Goal: Find specific page/section: Find specific page/section

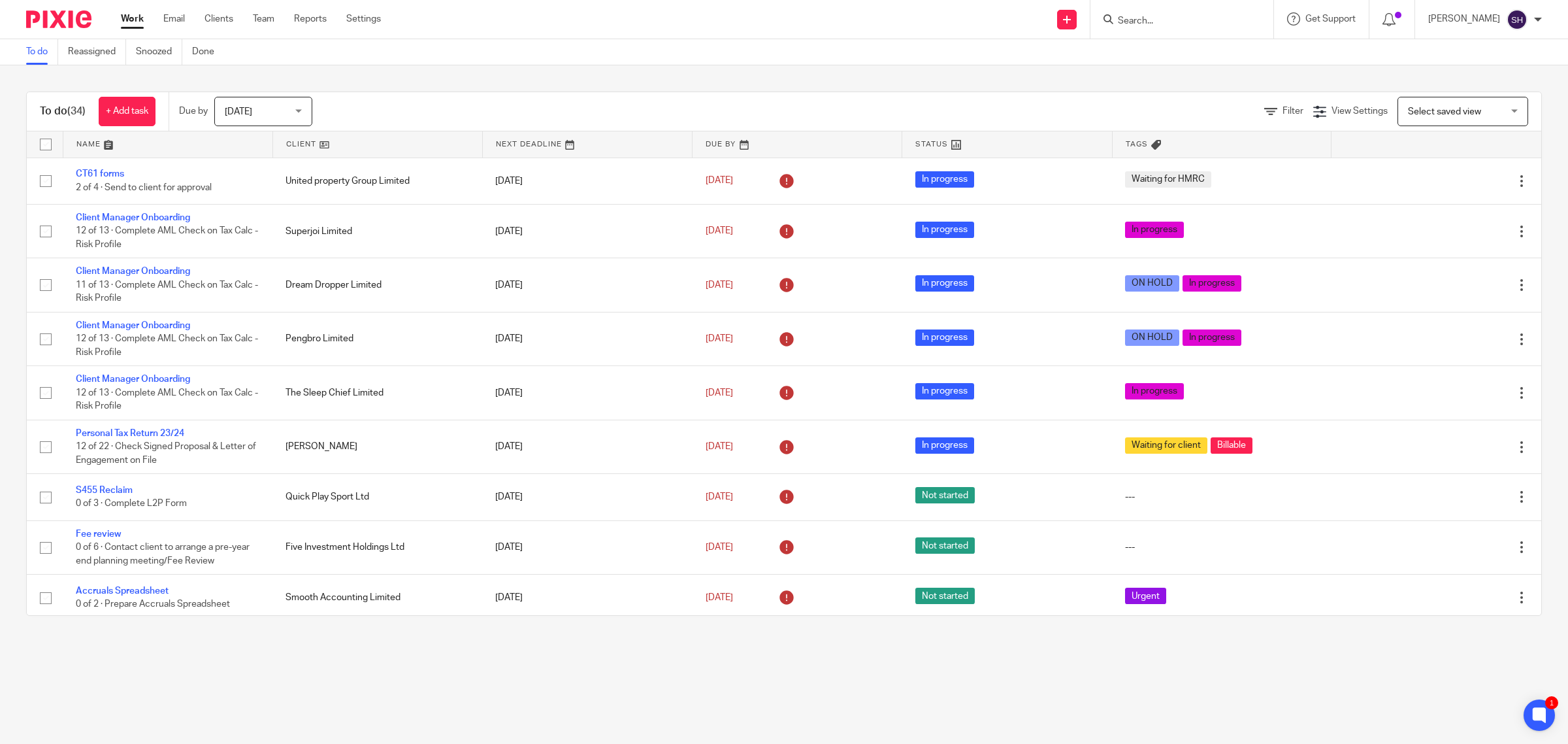
drag, startPoint x: 1138, startPoint y: 30, endPoint x: 1132, endPoint y: 26, distance: 7.2
click at [1138, 30] on div at bounding box center [1182, 19] width 183 height 39
click at [1131, 24] on input "Search" at bounding box center [1175, 21] width 118 height 12
type input "unity"
click at [1170, 57] on link at bounding box center [1225, 51] width 221 height 19
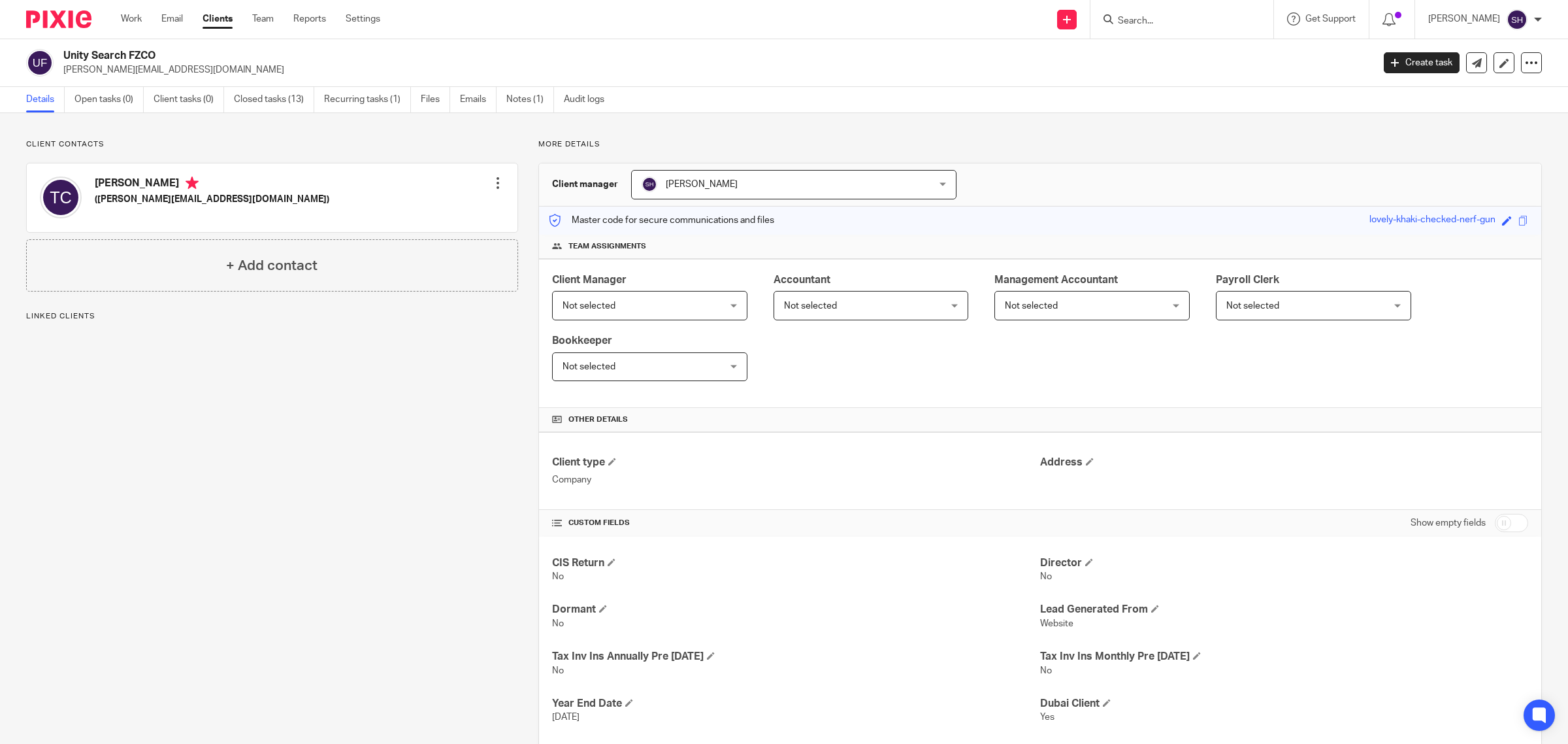
click at [113, 74] on p "tom@unitysearchltd.com" at bounding box center [713, 69] width 1301 height 13
copy main "tom@unitysearchltd.com Create task Update from Companies House Export data Merg…"
click at [536, 93] on link "Notes (1)" at bounding box center [529, 100] width 47 height 26
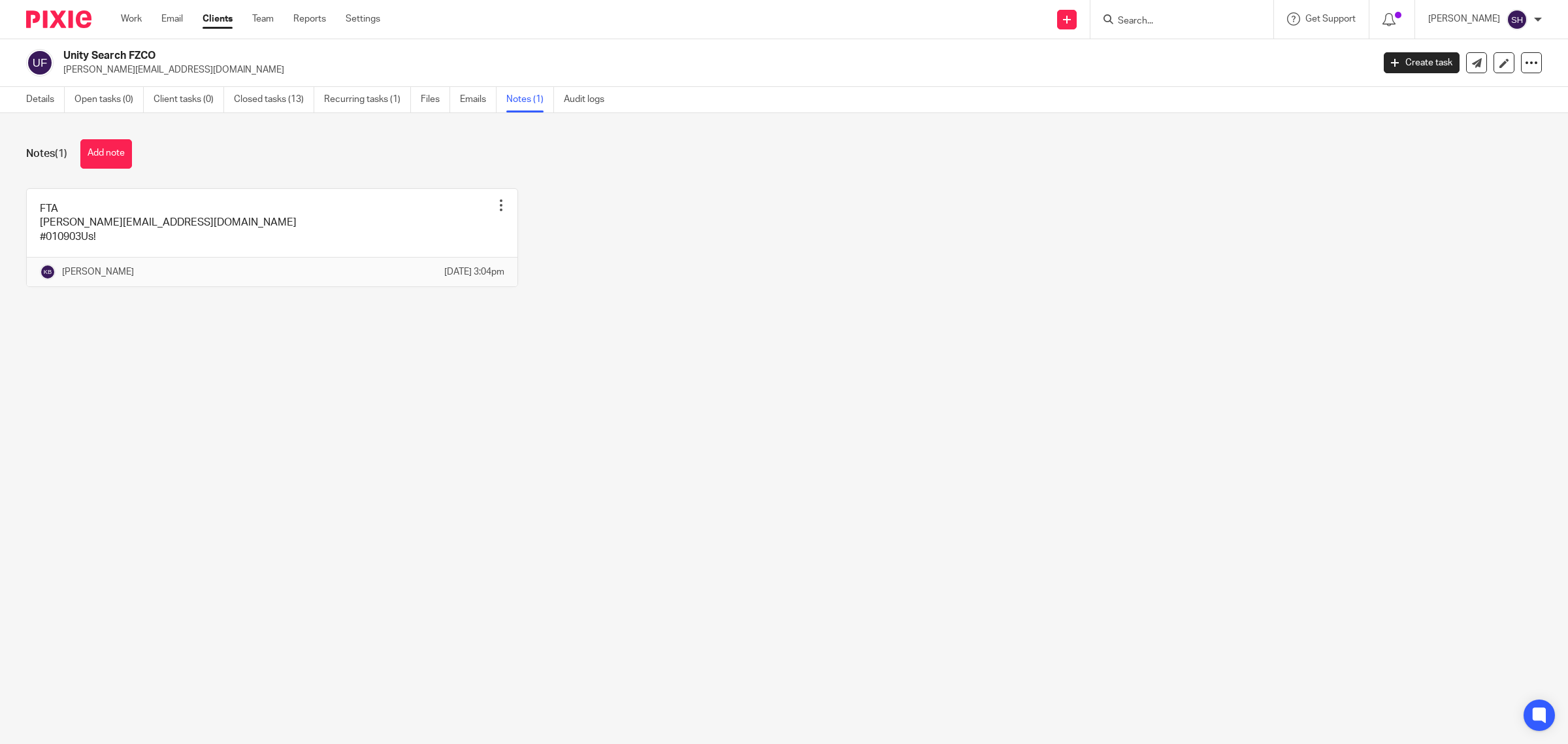
click at [122, 229] on link at bounding box center [272, 238] width 490 height 97
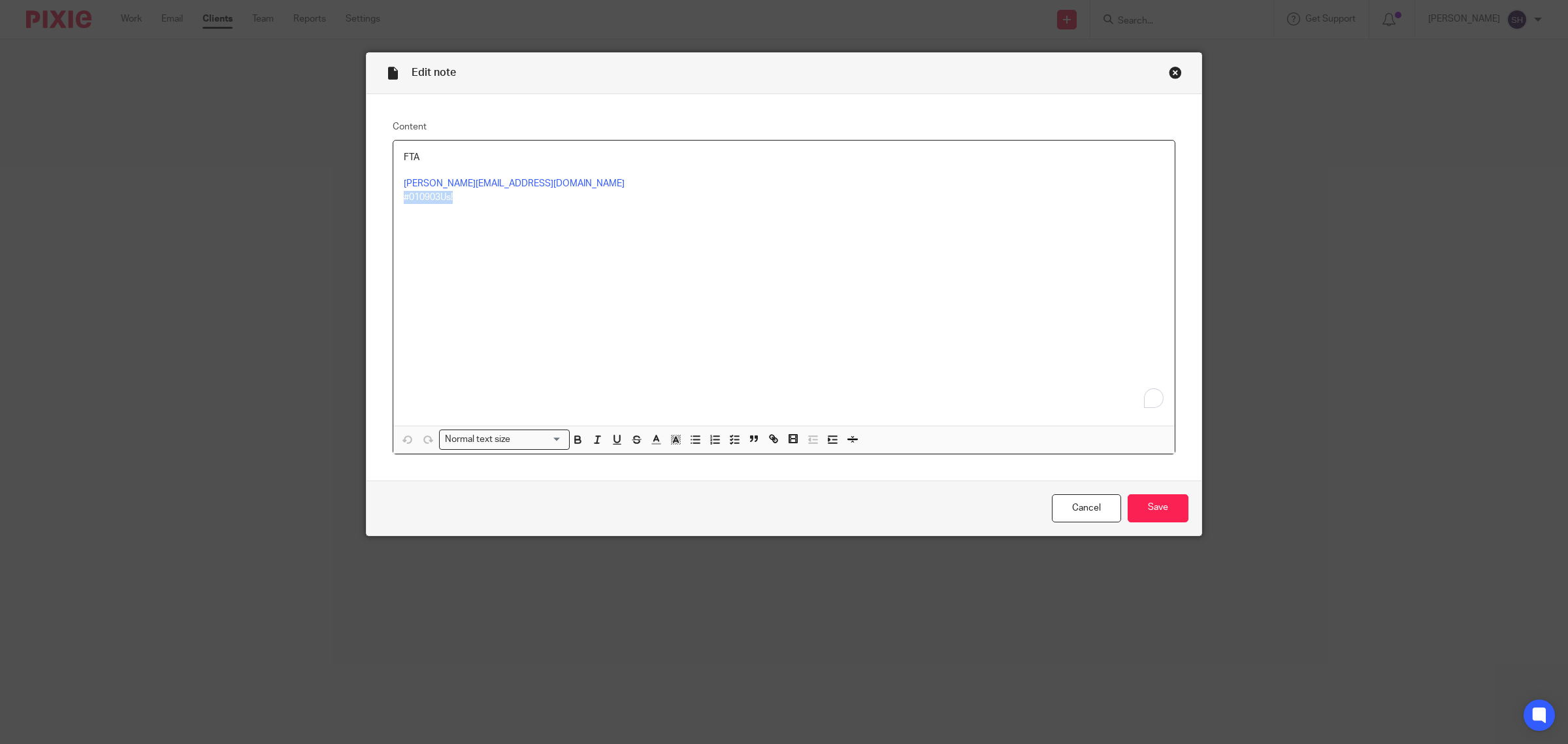
click at [335, 210] on div "Edit note Content FTA [PERSON_NAME][EMAIL_ADDRESS][DOMAIN_NAME] #010903Us! Norm…" at bounding box center [784, 372] width 1568 height 744
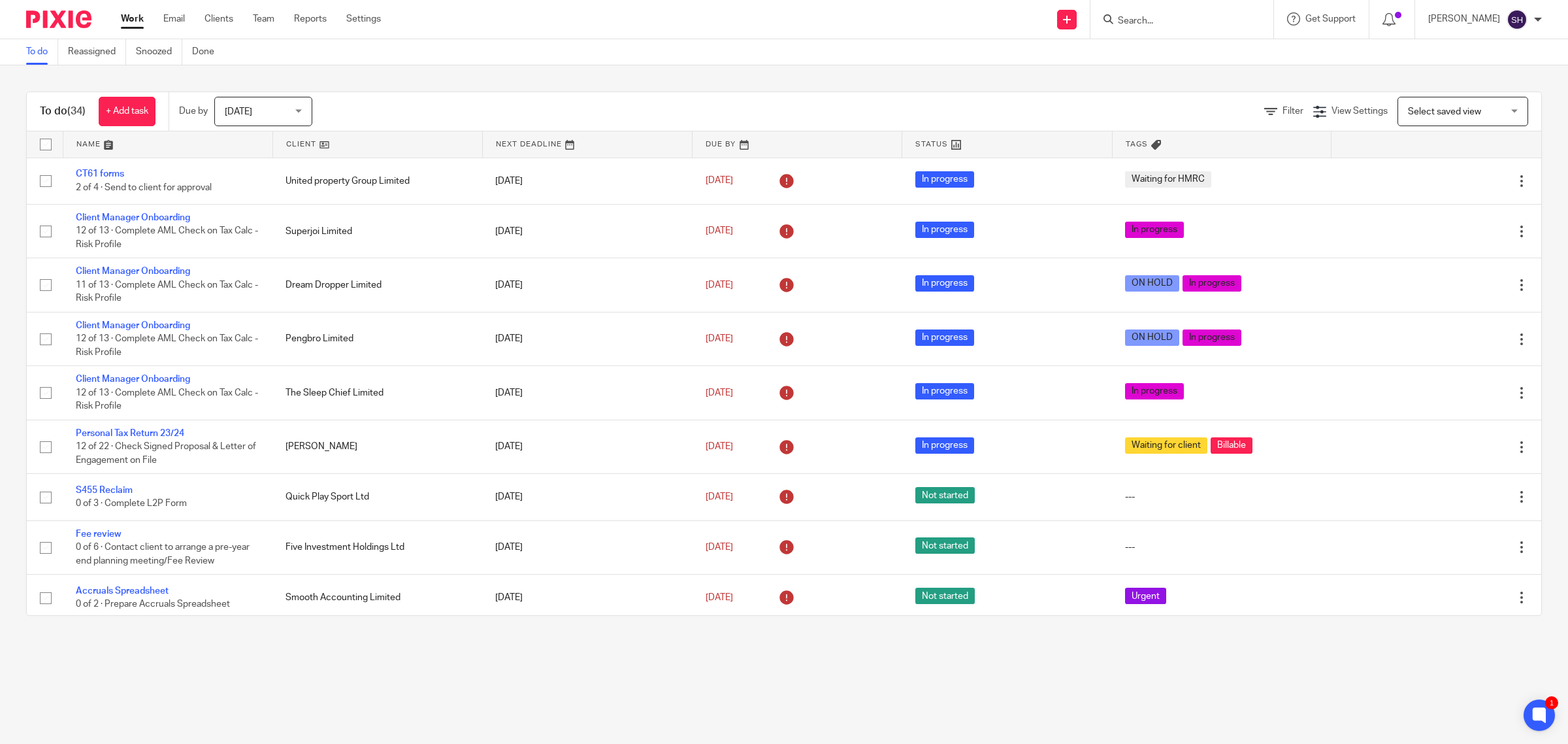
click at [1134, 14] on form at bounding box center [1186, 19] width 139 height 16
click at [1168, 13] on form at bounding box center [1186, 19] width 139 height 16
click at [1166, 20] on input "Search" at bounding box center [1175, 21] width 118 height 12
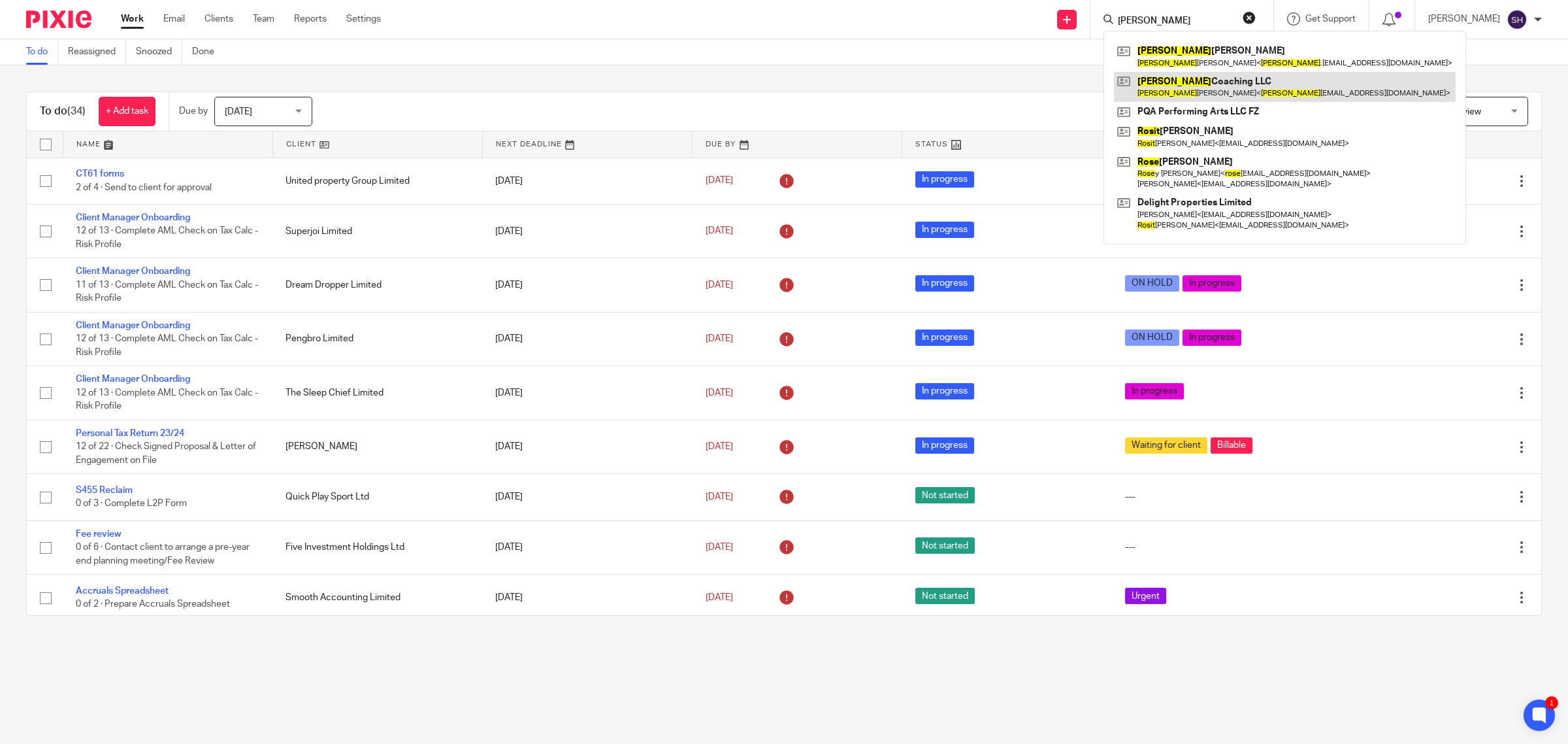
type input "rosie"
click at [1207, 95] on link at bounding box center [1285, 86] width 342 height 30
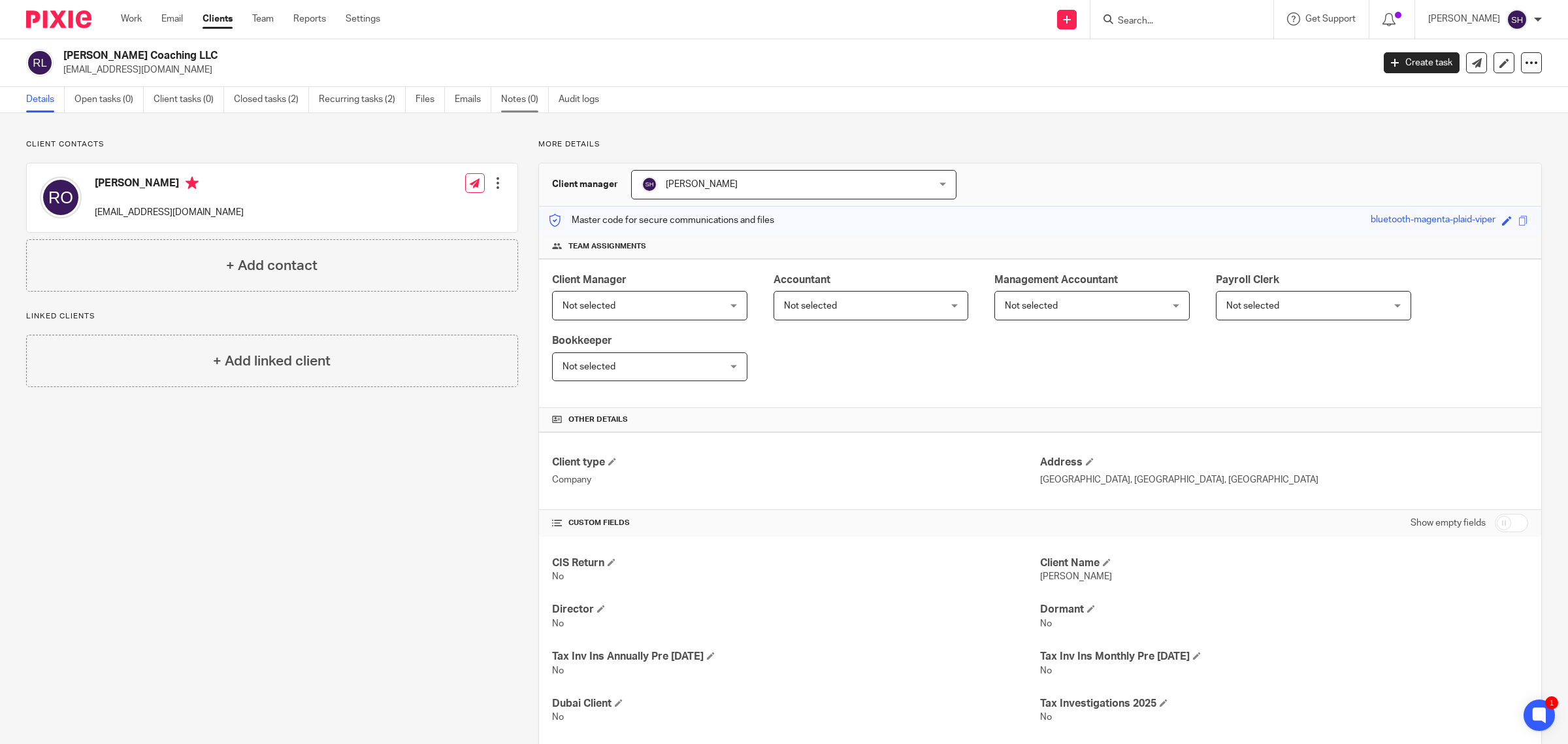
click at [525, 100] on link "Notes (0)" at bounding box center [525, 100] width 47 height 26
